Goal: Task Accomplishment & Management: Use online tool/utility

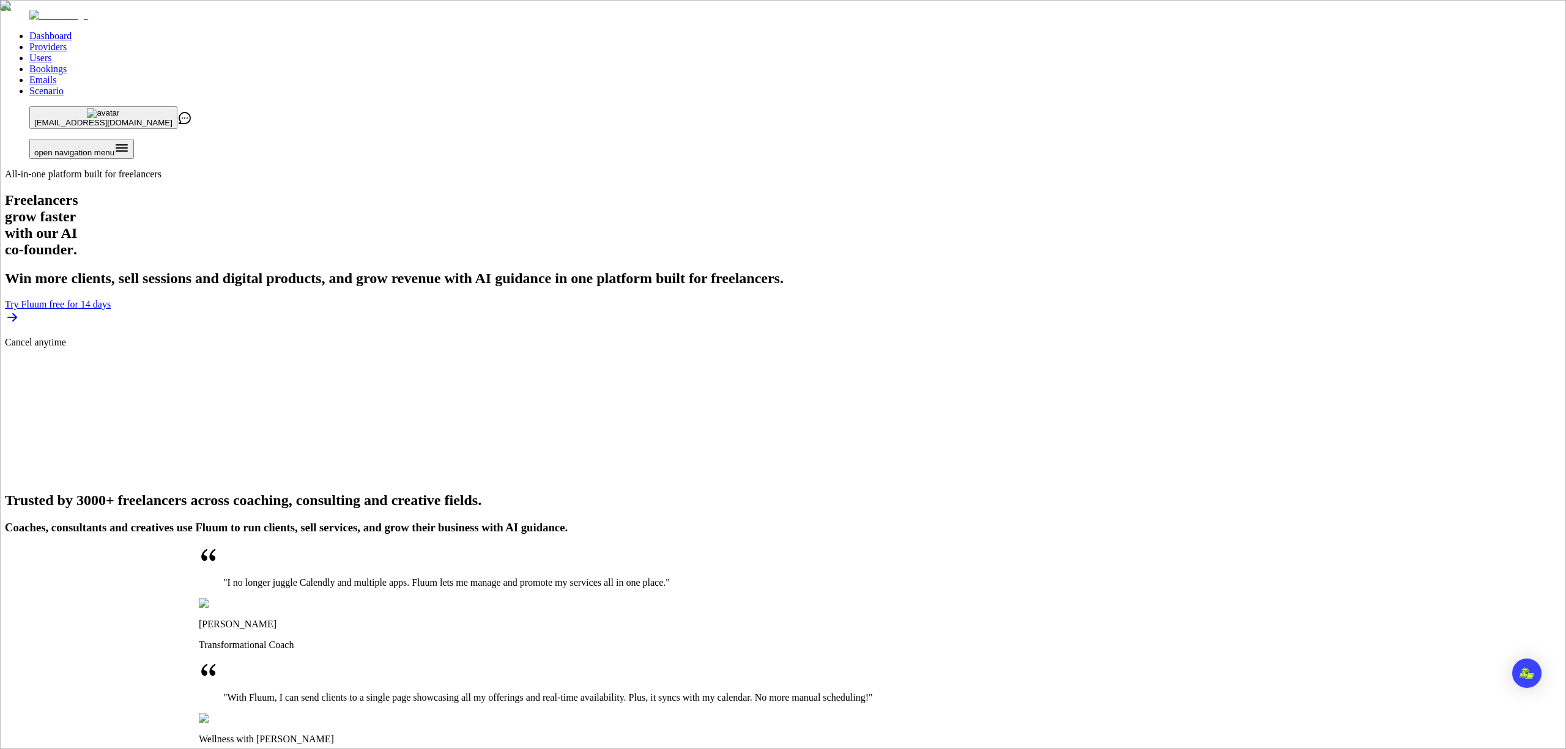
click at [51, 53] on link "Users" at bounding box center [40, 58] width 22 height 10
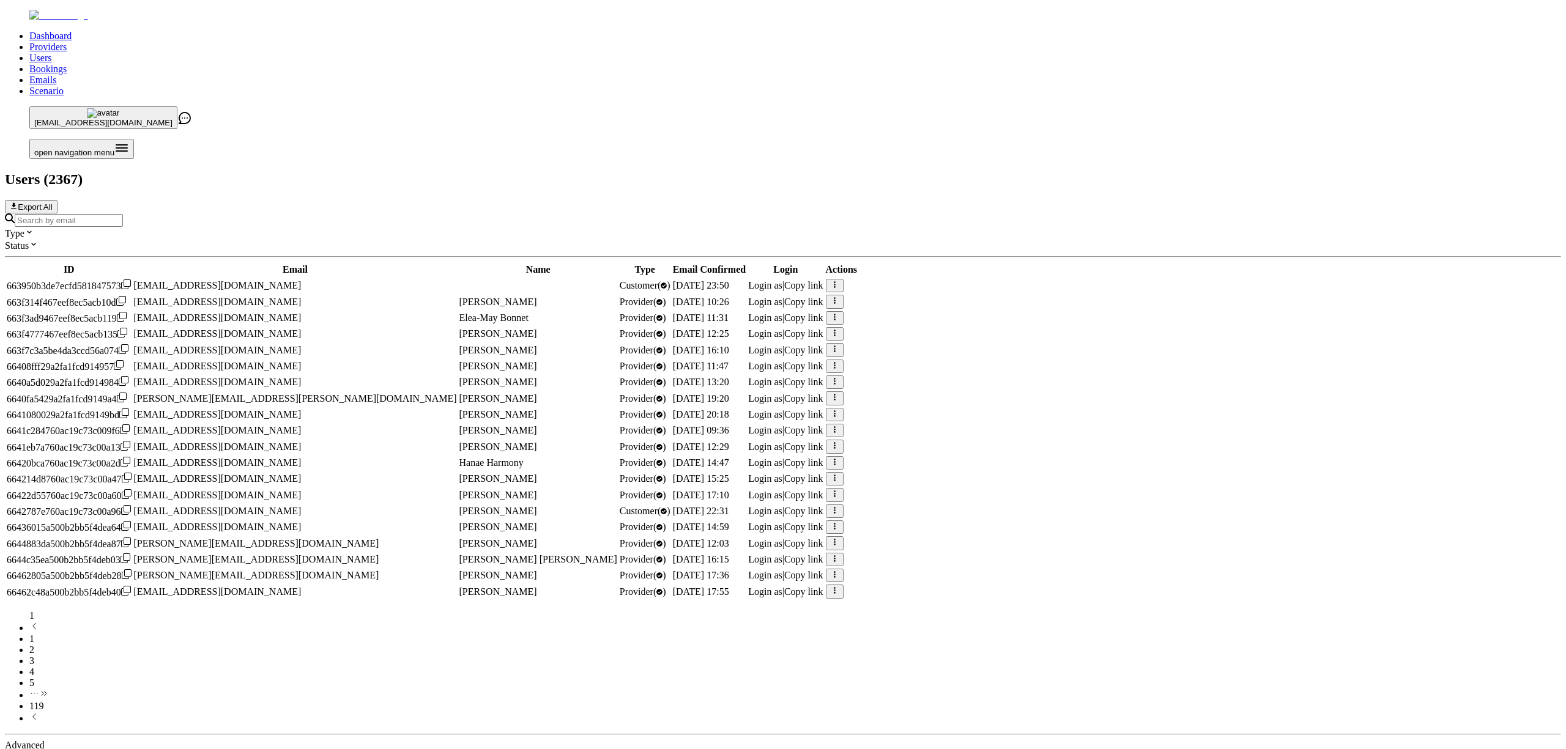
click at [123, 214] on input "Search by email" at bounding box center [69, 220] width 108 height 13
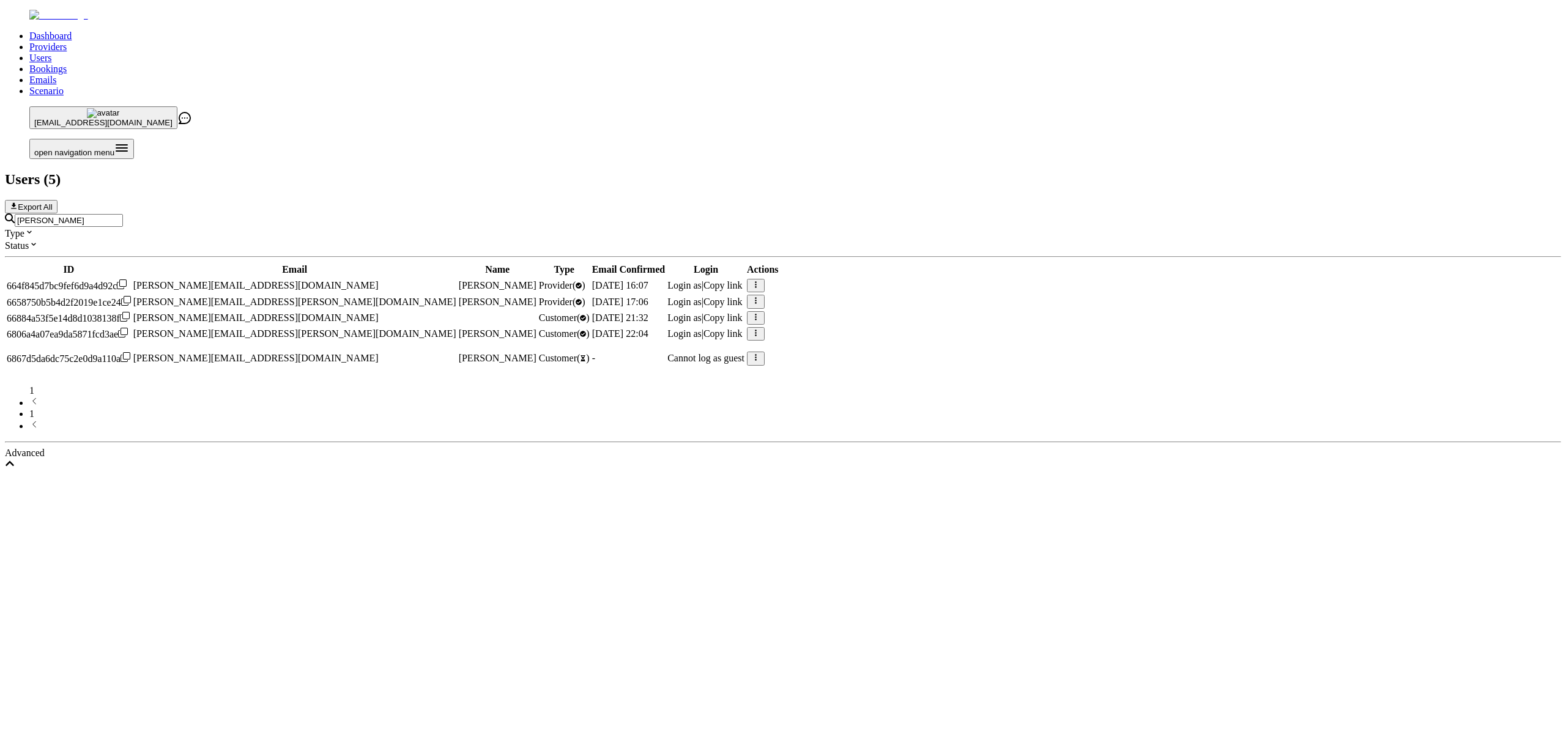
click at [123, 214] on input "[PERSON_NAME]" at bounding box center [69, 220] width 108 height 13
type input "[PERSON_NAME]"
click at [702, 329] on span "Login as" at bounding box center [684, 334] width 34 height 10
